Goal: Information Seeking & Learning: Learn about a topic

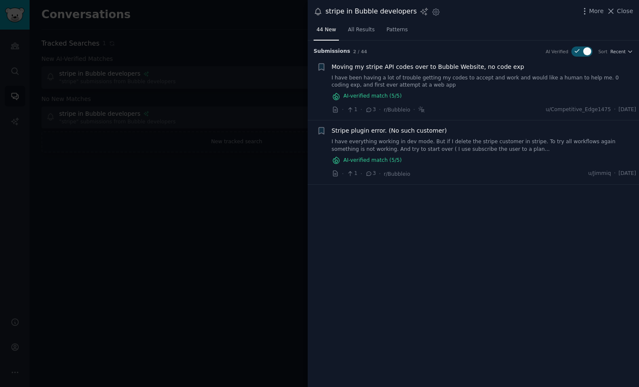
click at [420, 146] on link "I have everything working in dev mode. But if I delete the stripe customer in s…" at bounding box center [484, 145] width 305 height 15
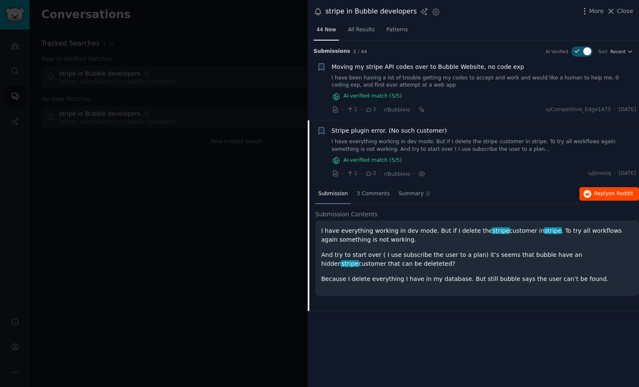
click at [611, 188] on button "Reply on Reddit" at bounding box center [610, 194] width 60 height 14
click at [211, 182] on div at bounding box center [319, 193] width 639 height 387
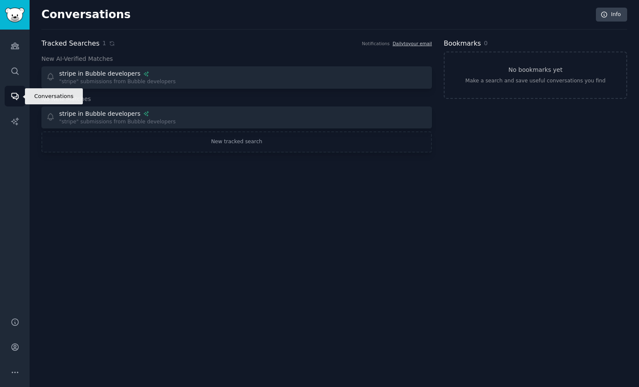
click at [13, 97] on icon "Sidebar" at bounding box center [14, 96] width 7 height 7
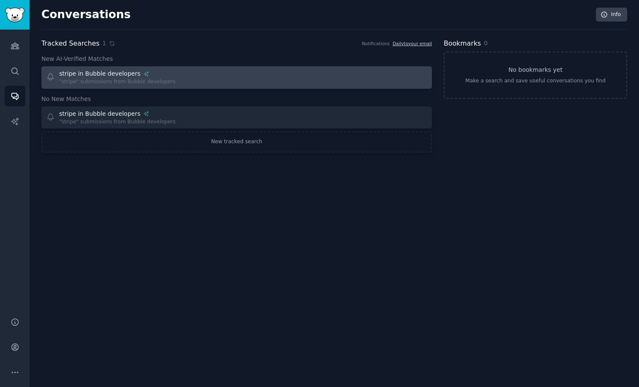
click at [104, 84] on div ""stripe" submissions from Bubble developers" at bounding box center [117, 82] width 117 height 8
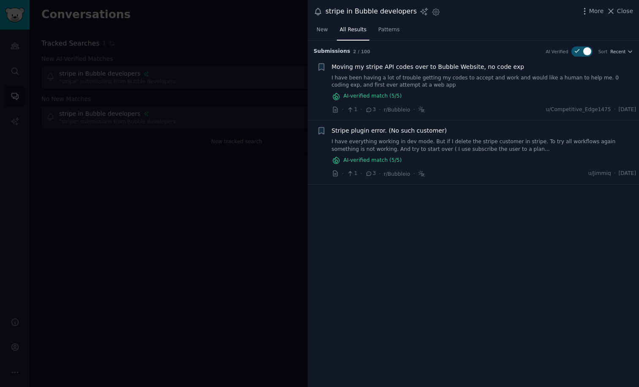
click at [334, 32] on nav "New All Results Patterns" at bounding box center [358, 31] width 89 height 17
click at [320, 32] on span "New" at bounding box center [322, 30] width 11 height 8
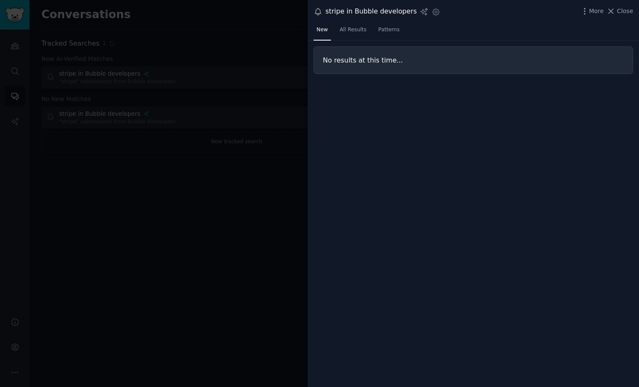
click at [214, 113] on div at bounding box center [319, 193] width 639 height 387
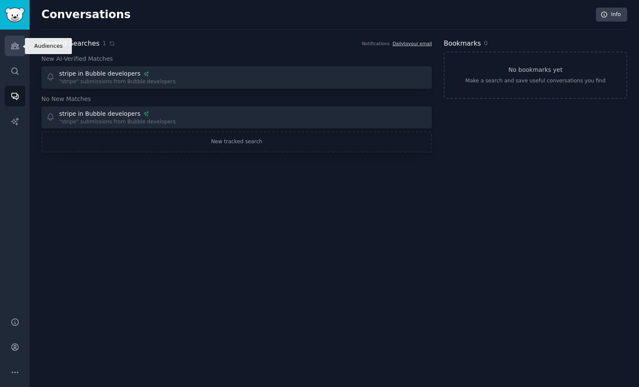
click at [11, 49] on icon "Sidebar" at bounding box center [15, 45] width 9 height 9
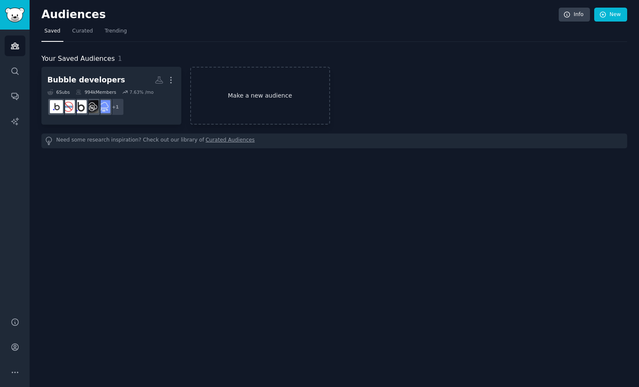
click at [246, 109] on link "Make a new audience" at bounding box center [260, 96] width 140 height 58
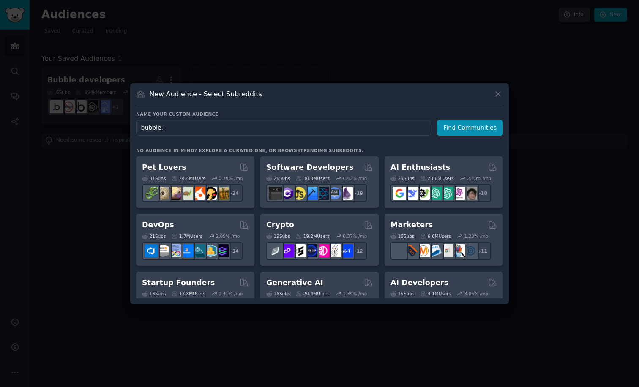
type input "[DOMAIN_NAME]"
click at [471, 128] on button "Find Communities" at bounding box center [470, 128] width 66 height 16
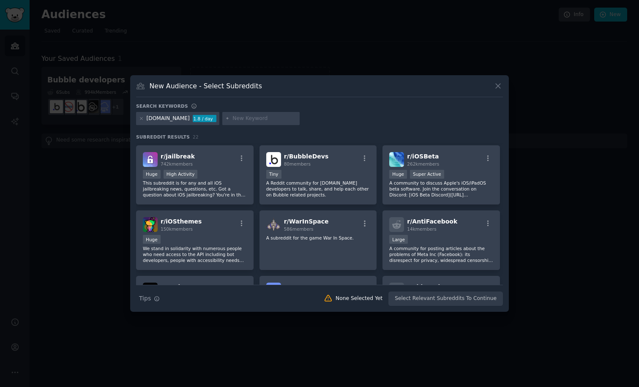
scroll to position [64, 0]
click at [313, 192] on p "A Reddit community for [DOMAIN_NAME] developers to talk, share, and help each o…" at bounding box center [318, 188] width 104 height 18
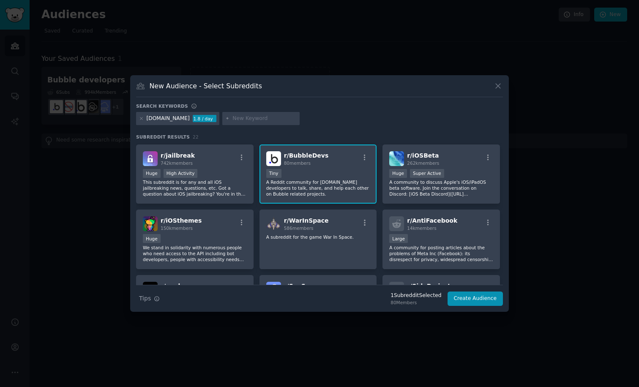
click at [489, 307] on div "New Audience - Select Subreddits Search keywords [DOMAIN_NAME] 1.8 / day Subred…" at bounding box center [319, 193] width 379 height 237
click at [477, 300] on button "Create Audience" at bounding box center [476, 299] width 56 height 14
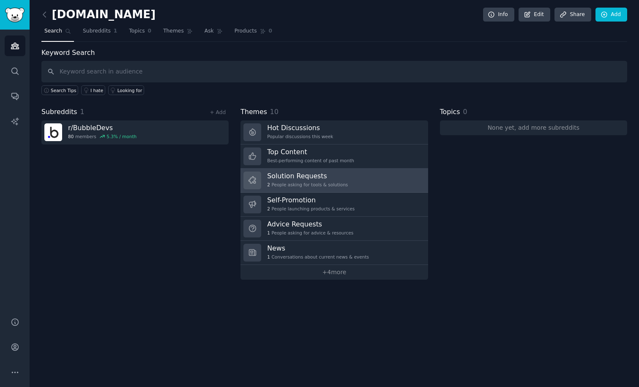
click at [326, 183] on div "2 People asking for tools & solutions" at bounding box center [307, 185] width 81 height 6
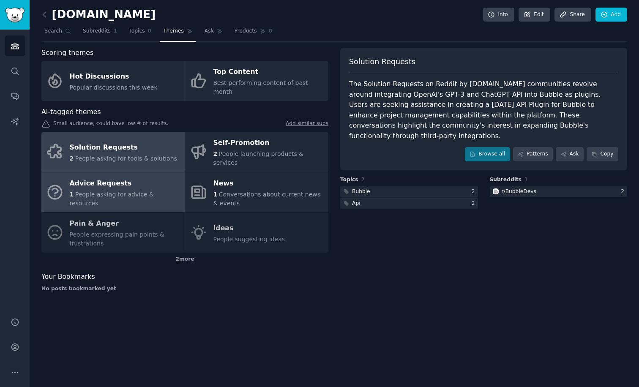
click at [117, 177] on div "Advice Requests" at bounding box center [125, 184] width 111 height 14
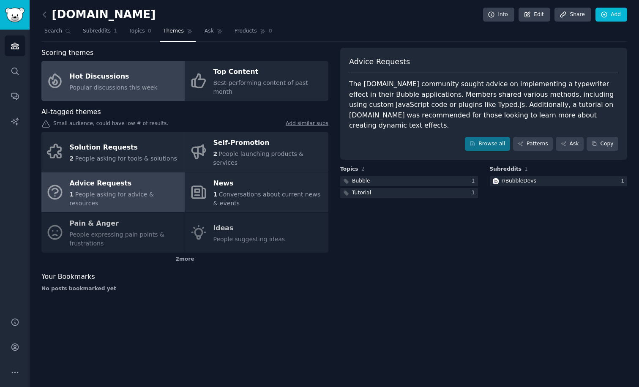
click at [119, 73] on div "Hot Discussions" at bounding box center [114, 77] width 88 height 14
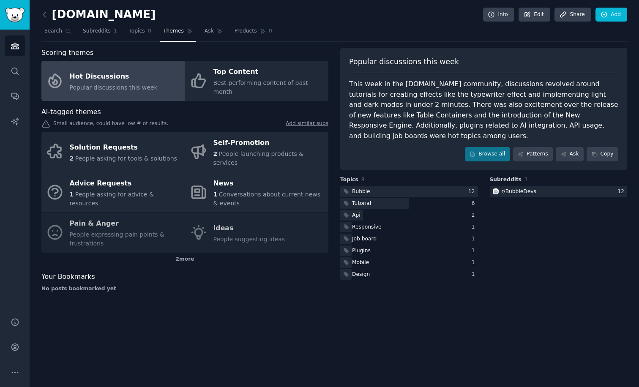
click at [44, 20] on link at bounding box center [46, 15] width 11 height 14
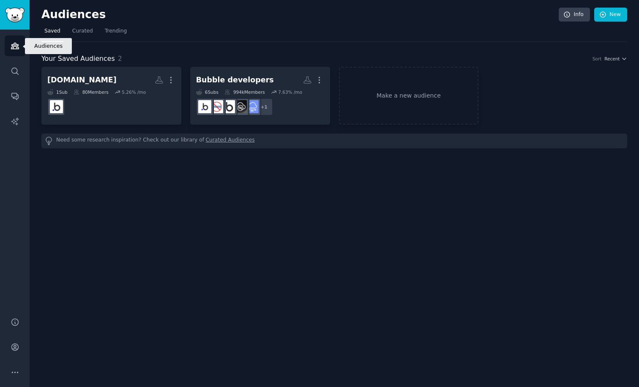
click at [17, 47] on icon "Sidebar" at bounding box center [15, 46] width 8 height 6
click at [19, 75] on link "Search" at bounding box center [15, 71] width 21 height 21
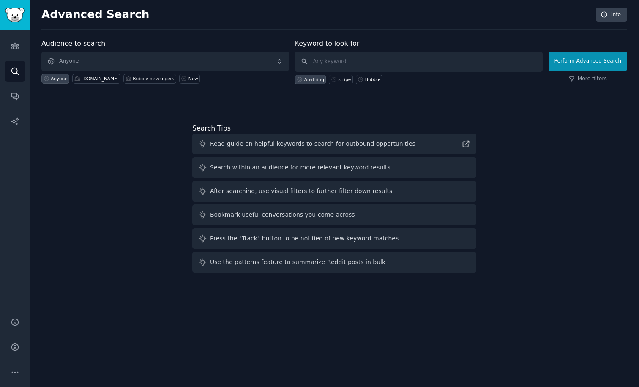
click at [124, 59] on span "Anyone" at bounding box center [165, 61] width 248 height 19
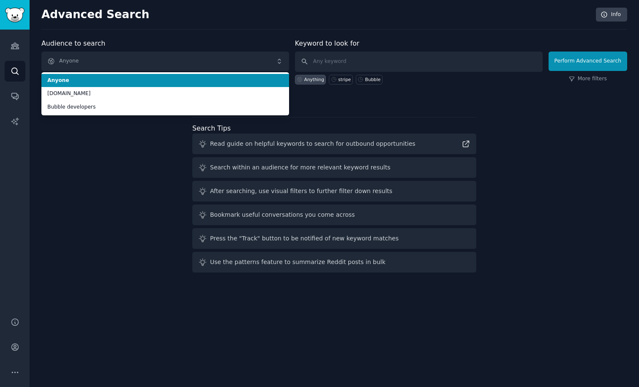
click at [124, 59] on span "Anyone" at bounding box center [165, 61] width 248 height 19
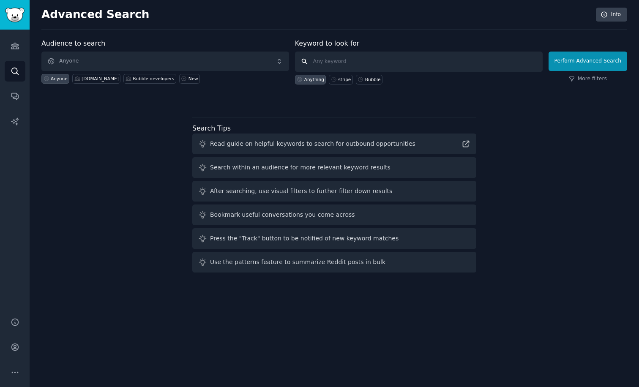
click at [361, 63] on input "text" at bounding box center [419, 62] width 248 height 20
type input "Stripe implementation nocode"
click at [589, 61] on button "Perform Advanced Search" at bounding box center [588, 61] width 79 height 19
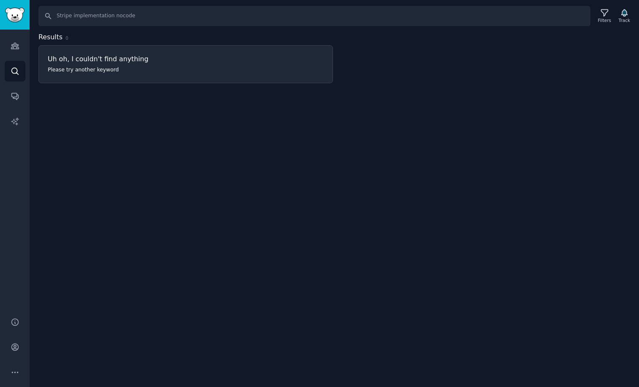
click at [82, 63] on h3 "Uh oh, I couldn't find anything" at bounding box center [186, 59] width 276 height 9
click at [82, 14] on input "Stripe implementation nocode" at bounding box center [314, 16] width 552 height 20
drag, startPoint x: 72, startPoint y: 16, endPoint x: 225, endPoint y: 27, distance: 153.4
click at [225, 27] on div "Search Stripe implementation nocode Filters Track Results 0 Uh oh, I couldn't f…" at bounding box center [335, 193] width 610 height 387
type input "Stripe"
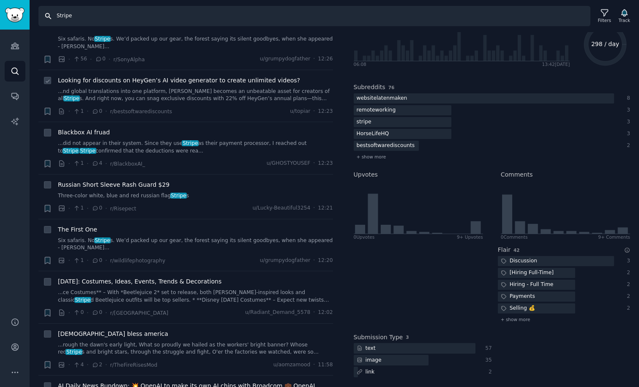
scroll to position [591, 0]
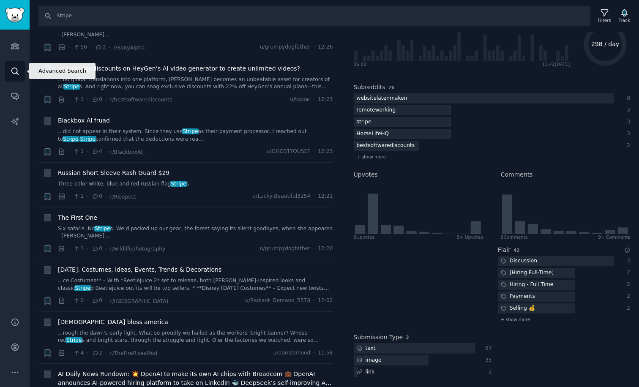
click at [12, 68] on icon "Sidebar" at bounding box center [14, 71] width 7 height 7
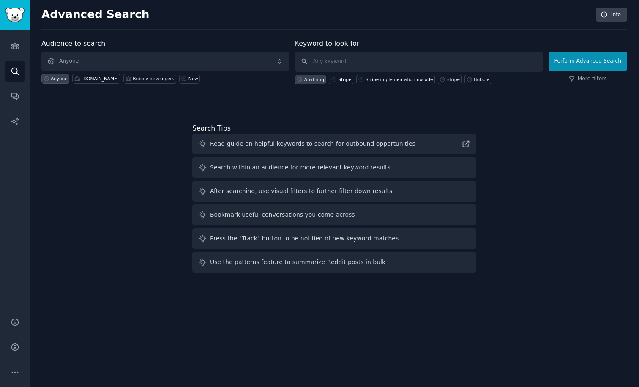
click at [66, 60] on span "Anyone" at bounding box center [165, 61] width 248 height 19
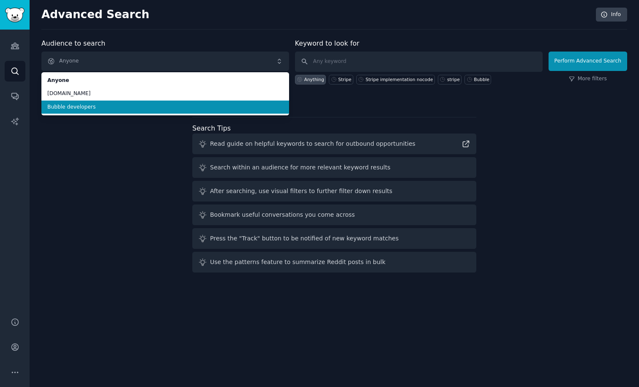
click at [77, 108] on span "Bubble developers" at bounding box center [165, 108] width 236 height 8
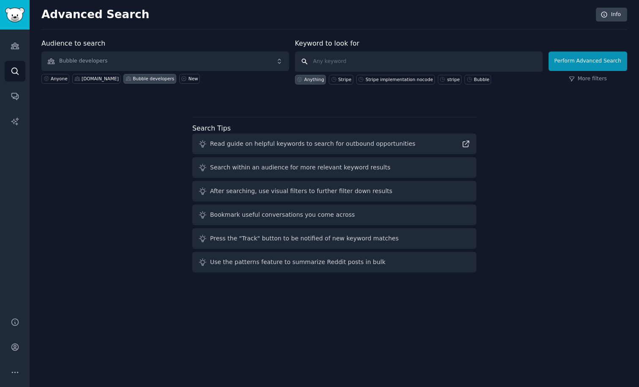
click at [332, 59] on input "text" at bounding box center [419, 62] width 248 height 20
type input "Stripe"
click at [589, 61] on button "Perform Advanced Search" at bounding box center [588, 61] width 79 height 19
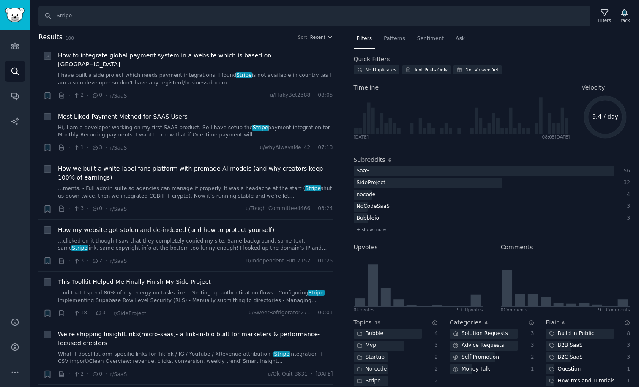
click at [182, 72] on link "I have built a side project which needs payment integrations. I found Stripe is…" at bounding box center [195, 79] width 275 height 15
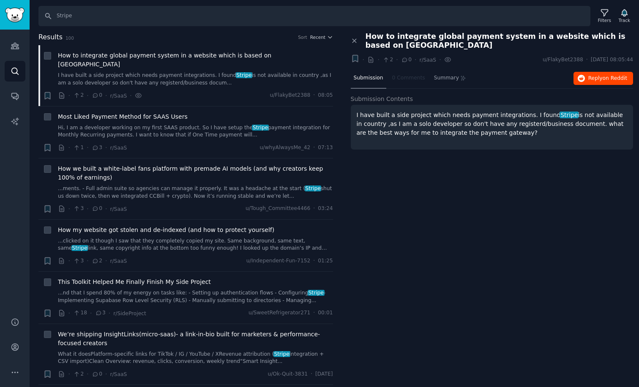
click at [592, 77] on span "Reply on Reddit" at bounding box center [608, 79] width 39 height 8
click at [156, 124] on link "Hi, I am a developer working on my first SAAS product. So I have setup the Stri…" at bounding box center [195, 131] width 275 height 15
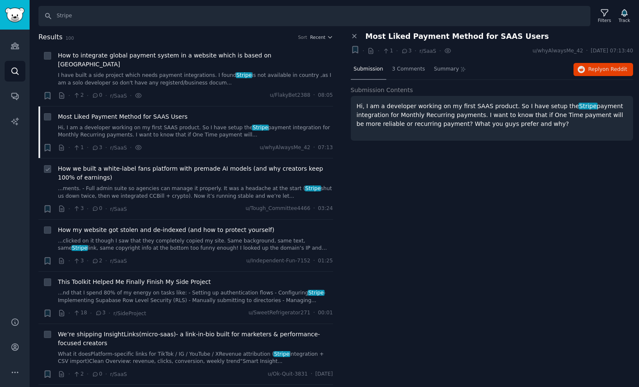
click at [131, 185] on link "...ments. - Full admin suite so agencies can manage it properly. It was a heada…" at bounding box center [195, 192] width 275 height 15
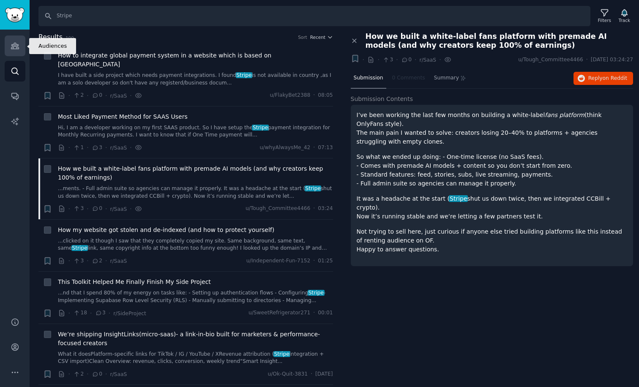
click at [14, 45] on icon "Sidebar" at bounding box center [15, 46] width 8 height 6
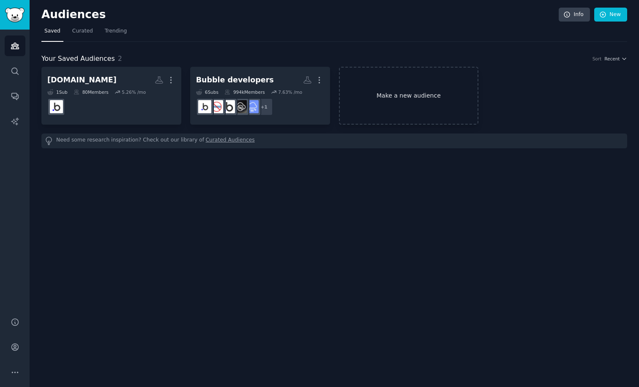
click at [398, 84] on link "Make a new audience" at bounding box center [409, 96] width 140 height 58
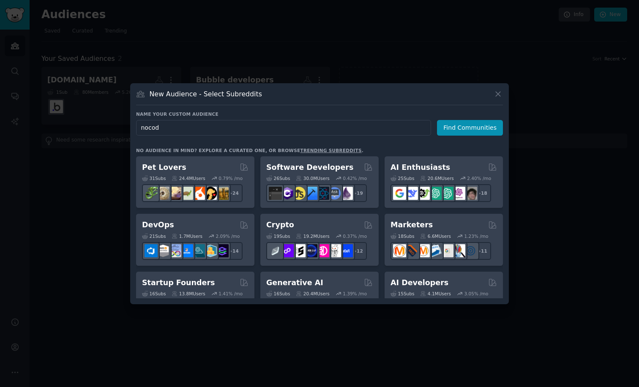
type input "nocode"
click at [471, 128] on button "Find Communities" at bounding box center [470, 128] width 66 height 16
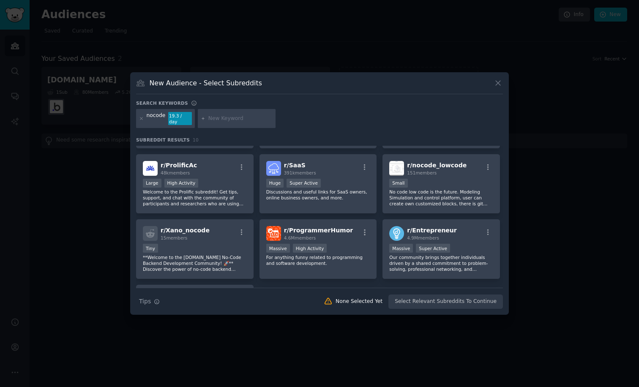
scroll to position [52, 0]
click at [214, 87] on h3 "New Audience - Select Subreddits" at bounding box center [206, 83] width 112 height 9
click at [497, 87] on icon at bounding box center [498, 83] width 9 height 9
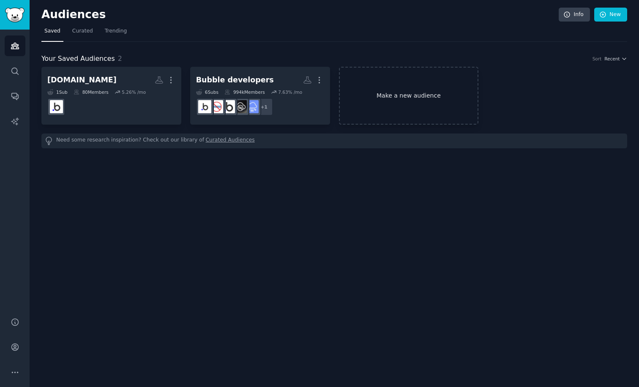
click at [381, 105] on link "Make a new audience" at bounding box center [409, 96] width 140 height 58
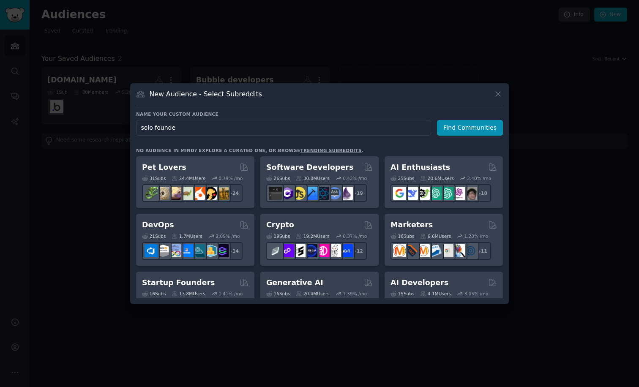
type input "solo founder"
click at [471, 128] on button "Find Communities" at bounding box center [470, 128] width 66 height 16
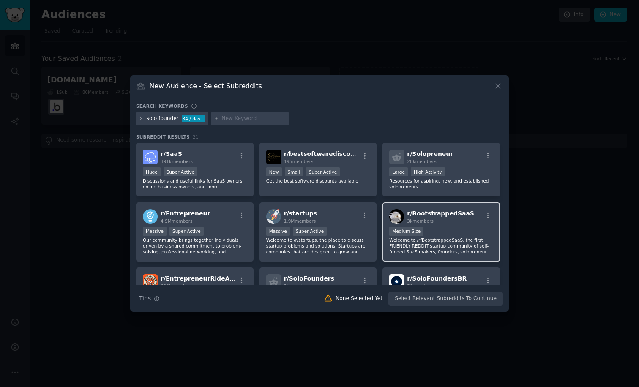
scroll to position [28, 0]
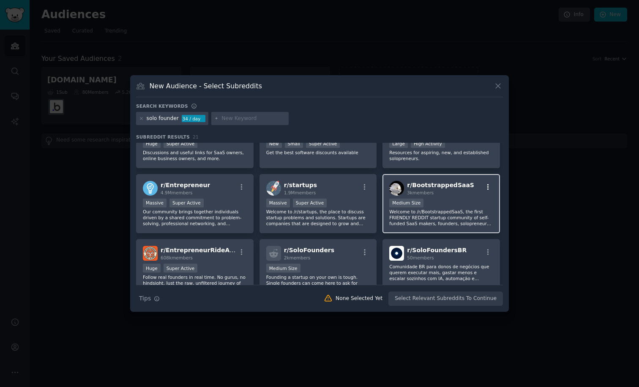
click at [485, 189] on icon "button" at bounding box center [489, 187] width 8 height 8
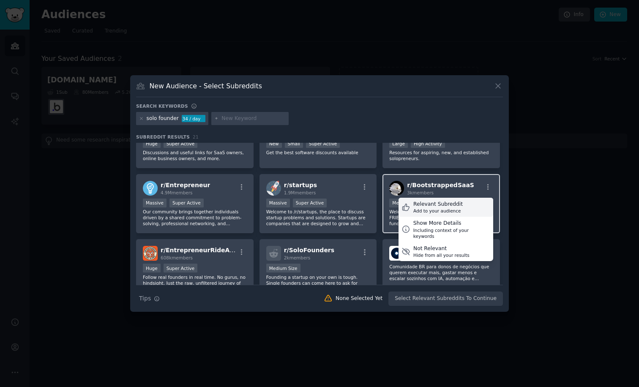
click at [461, 202] on div "Relevant Subreddit Add to your audience" at bounding box center [446, 207] width 95 height 19
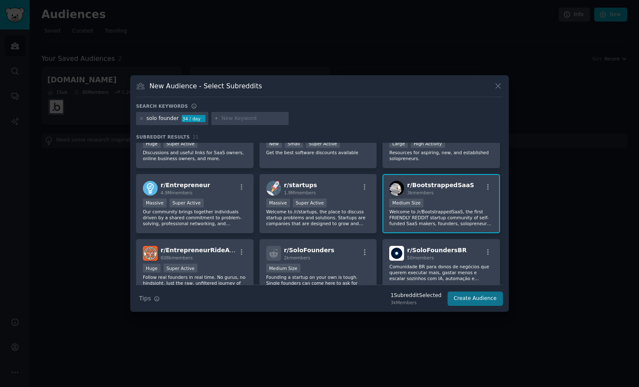
click at [481, 301] on button "Create Audience" at bounding box center [476, 299] width 56 height 14
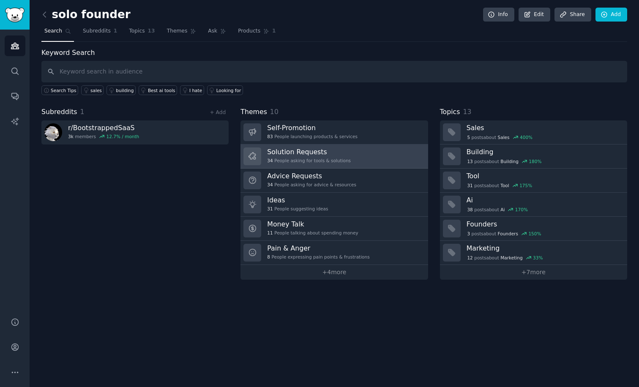
click at [299, 153] on h3 "Solution Requests" at bounding box center [309, 152] width 84 height 9
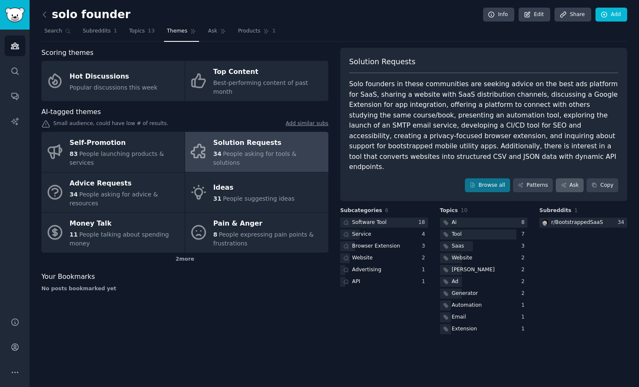
click at [575, 178] on link "Ask" at bounding box center [570, 185] width 28 height 14
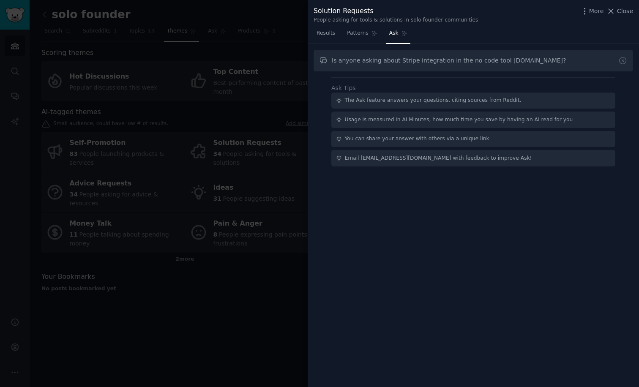
type input "Is anyone asking about Stripe integration in the no code tool [DOMAIN_NAME]?"
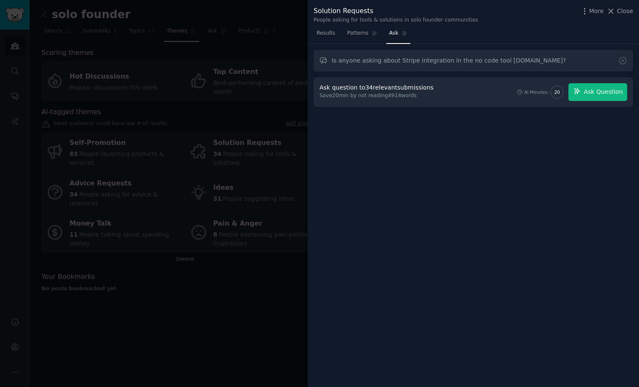
click at [598, 86] on button "Ask Question" at bounding box center [598, 92] width 59 height 18
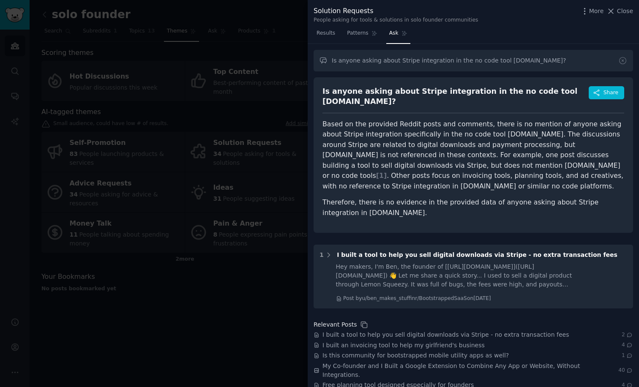
click at [249, 178] on div at bounding box center [319, 193] width 639 height 387
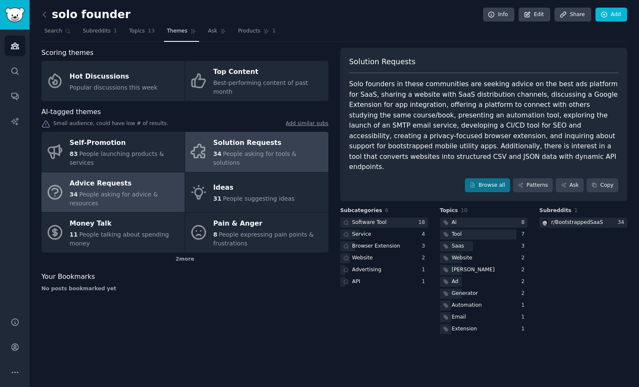
click at [90, 177] on div "Advice Requests" at bounding box center [125, 184] width 111 height 14
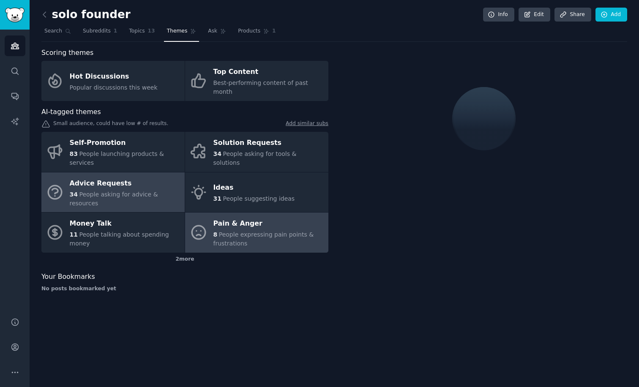
click at [274, 217] on div "Pain & Anger" at bounding box center [269, 224] width 111 height 14
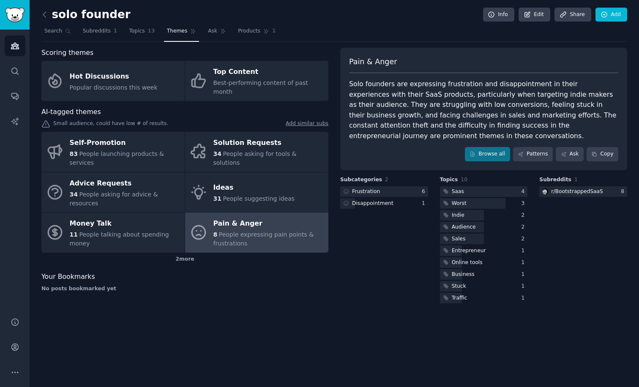
click at [14, 14] on img "Sidebar" at bounding box center [14, 15] width 19 height 15
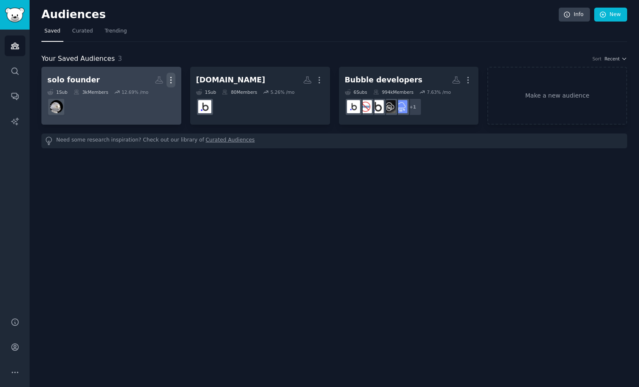
click at [173, 77] on icon "button" at bounding box center [171, 80] width 9 height 9
click at [150, 97] on p "Delete" at bounding box center [147, 97] width 19 height 9
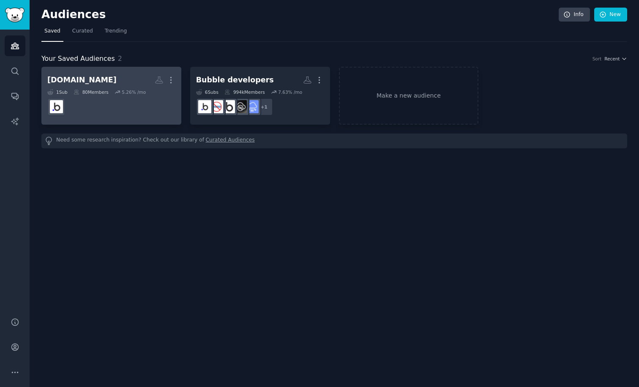
click at [65, 90] on div "1 Sub" at bounding box center [57, 92] width 20 height 6
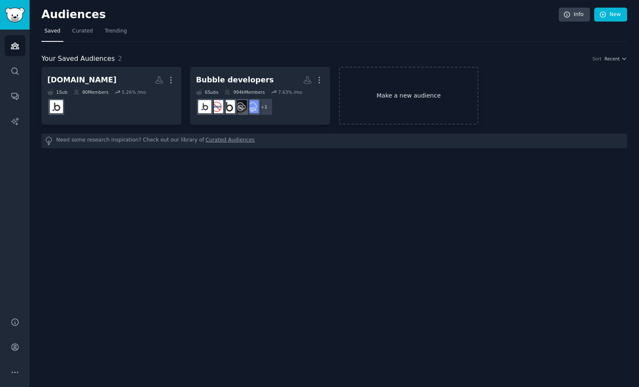
click at [426, 96] on link "Make a new audience" at bounding box center [409, 96] width 140 height 58
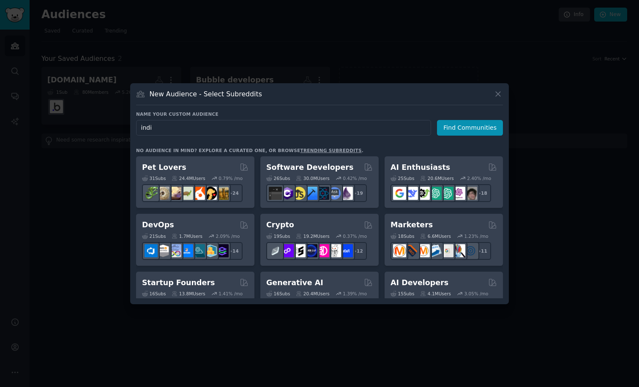
type input "indie"
click at [471, 128] on button "Find Communities" at bounding box center [470, 128] width 66 height 16
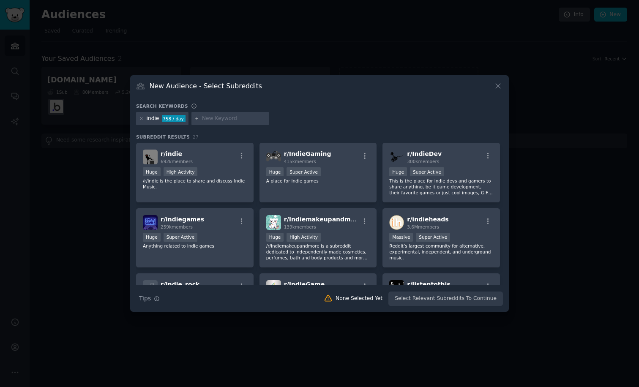
click at [217, 118] on input "text" at bounding box center [234, 119] width 64 height 8
type input "founder"
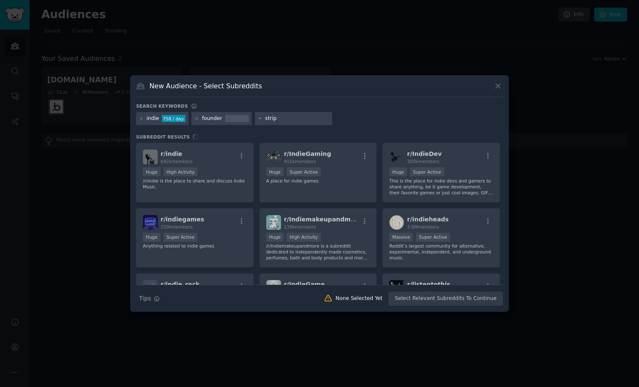
type input "stripe"
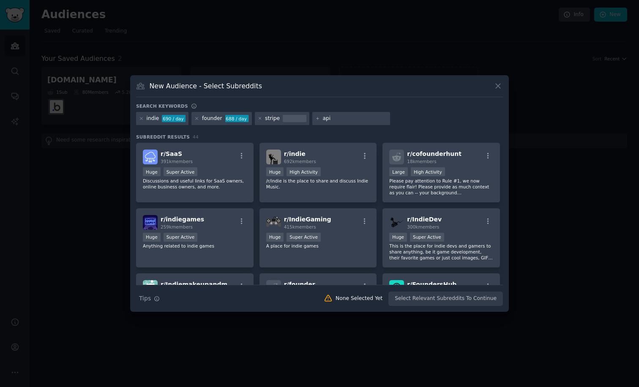
type input "api"
click at [423, 131] on div "Search keywords indie 690 / day founder 688 / day stripe api Subreddit Results …" at bounding box center [319, 204] width 367 height 203
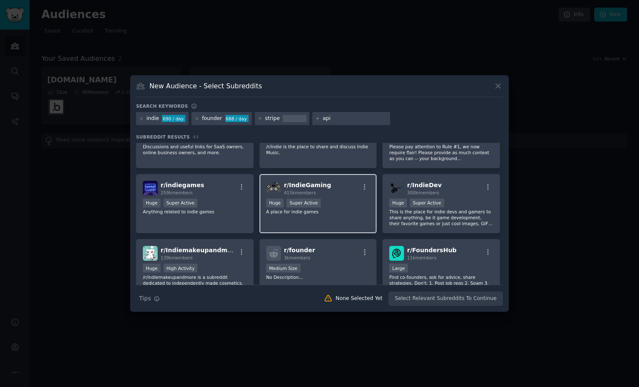
scroll to position [58, 0]
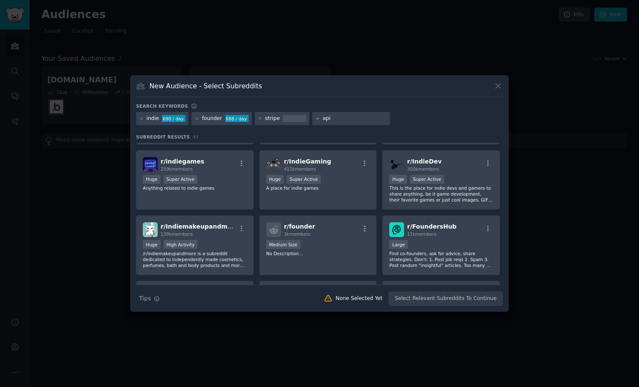
click at [422, 297] on div "Search Tips Tips None Selected Yet Select Relevant Subreddits To Continue" at bounding box center [319, 295] width 367 height 21
click at [336, 118] on input "api" at bounding box center [355, 119] width 64 height 8
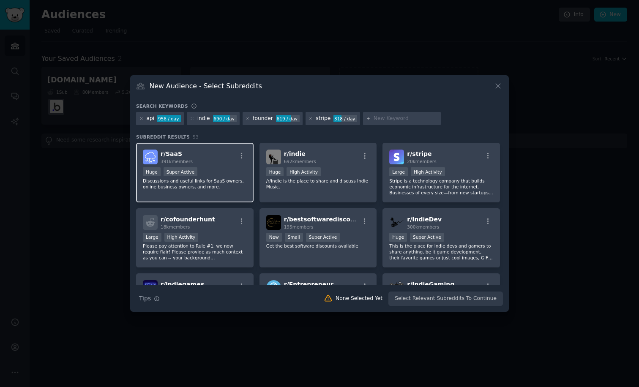
click at [202, 165] on div "r/ SaaS 391k members Huge Super Active Discussions and useful links for SaaS ow…" at bounding box center [195, 173] width 118 height 60
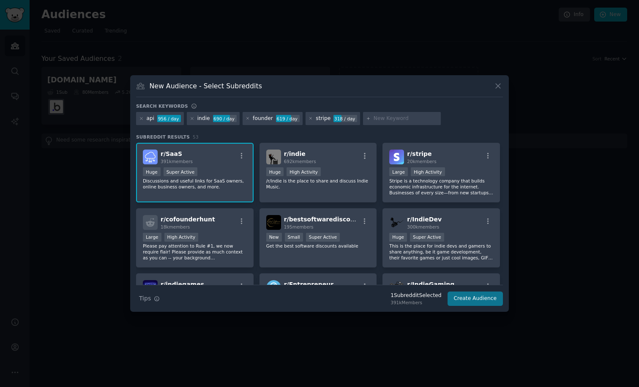
click at [485, 295] on button "Create Audience" at bounding box center [476, 299] width 56 height 14
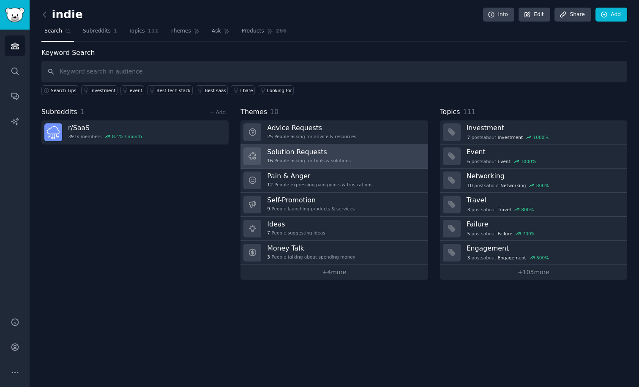
click at [338, 151] on h3 "Solution Requests" at bounding box center [309, 152] width 84 height 9
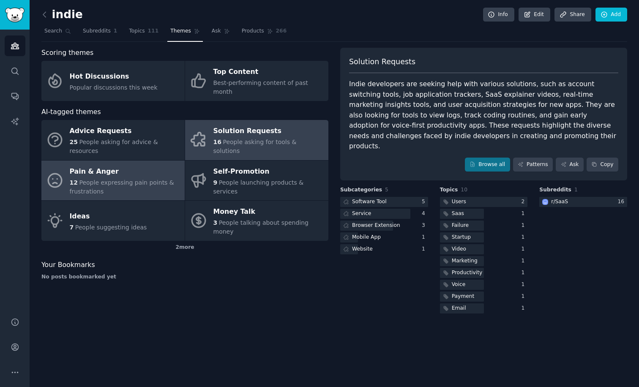
click at [118, 179] on span "People expressing pain points & frustrations" at bounding box center [122, 187] width 104 height 16
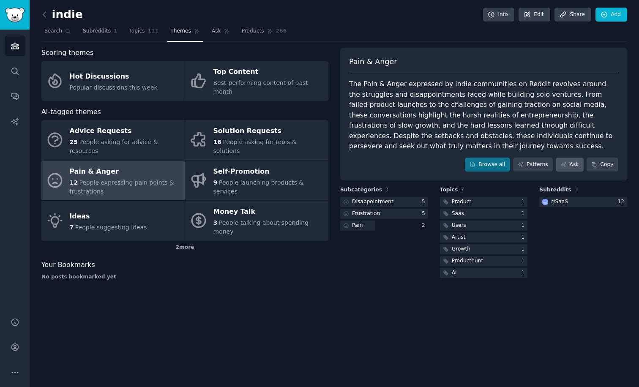
click at [575, 163] on link "Ask" at bounding box center [570, 165] width 28 height 14
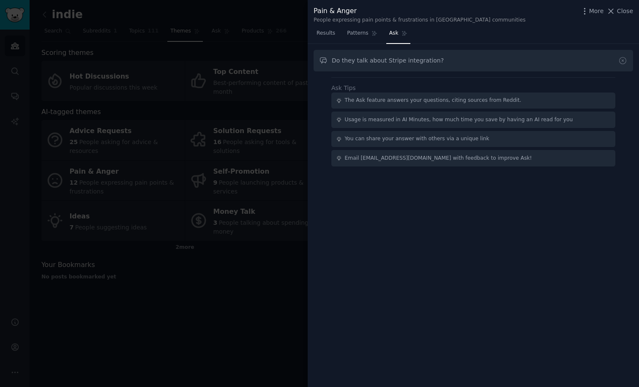
type input "Do they talk about Stripe integration?"
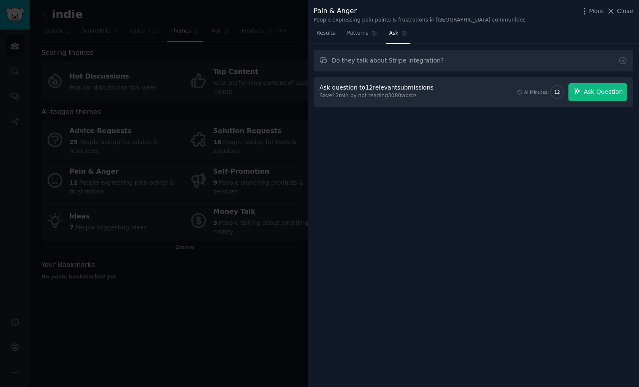
click at [606, 90] on span "Ask Question" at bounding box center [603, 92] width 39 height 9
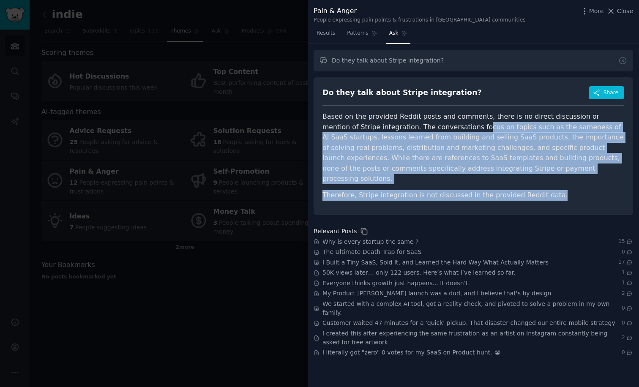
drag, startPoint x: 442, startPoint y: 126, endPoint x: 524, endPoint y: 195, distance: 107.1
click at [524, 195] on div "Do they talk about Stripe integration? Share Based on the provided Reddit posts…" at bounding box center [474, 146] width 320 height 138
